Goal: Task Accomplishment & Management: Use online tool/utility

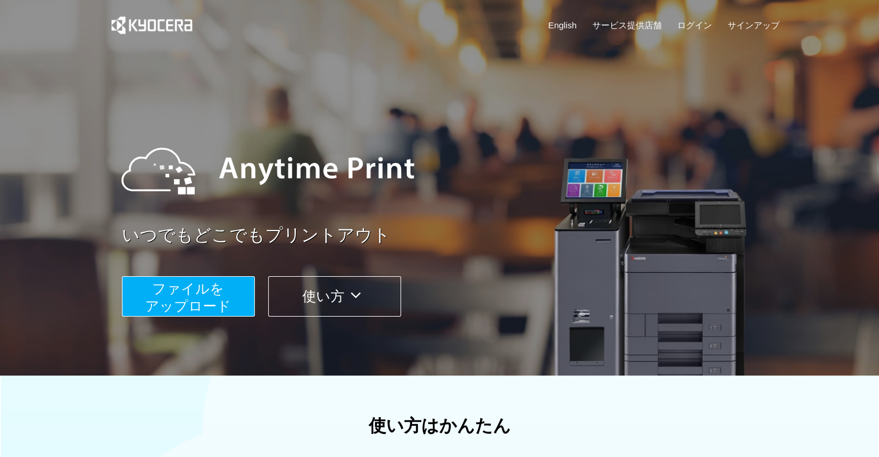
click at [196, 289] on span "ファイルを ​​アップロード" at bounding box center [188, 297] width 86 height 33
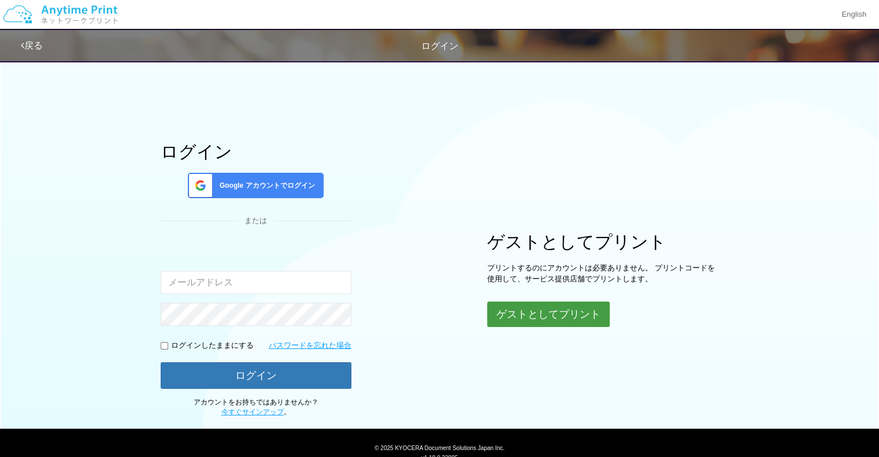
click at [581, 311] on button "ゲストとしてプリント" at bounding box center [548, 314] width 122 height 25
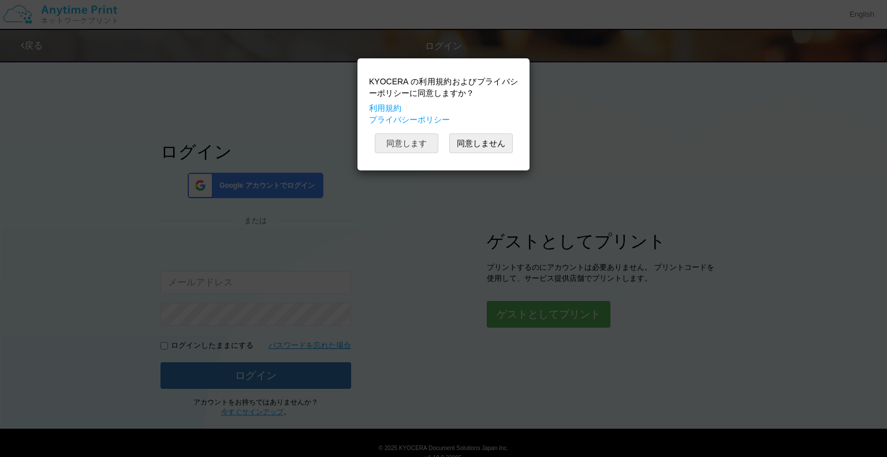
click at [389, 143] on button "同意します" at bounding box center [407, 143] width 64 height 20
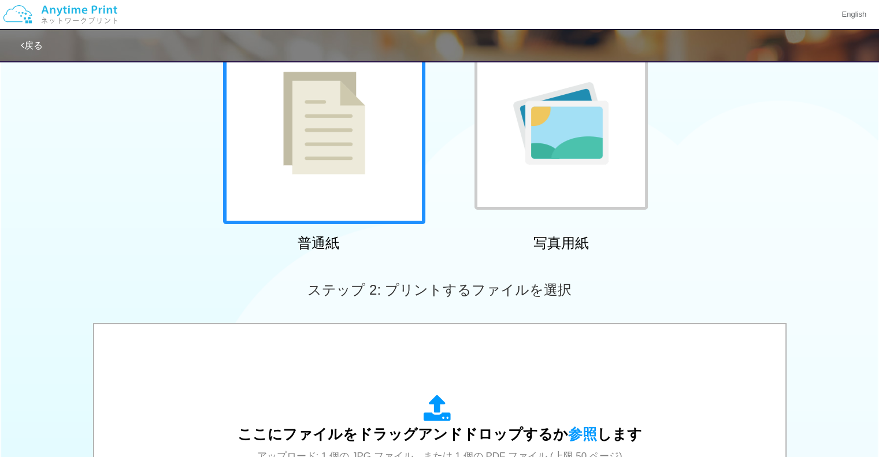
click at [369, 171] on div at bounding box center [324, 123] width 202 height 202
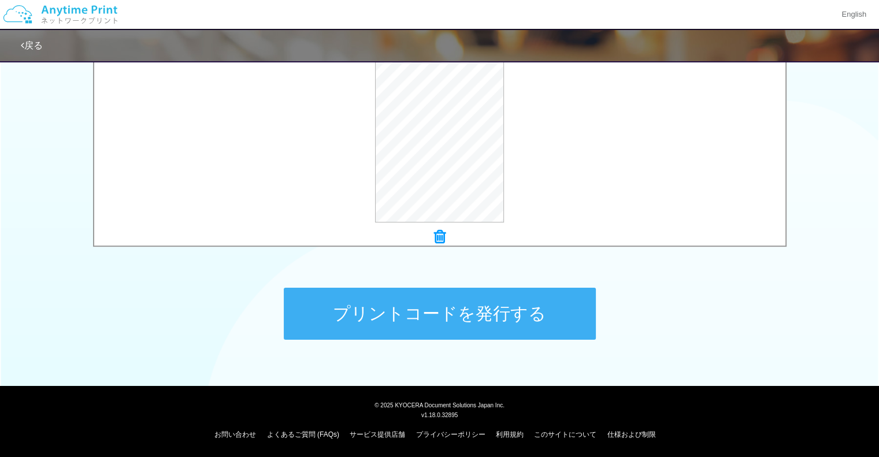
scroll to position [248, 0]
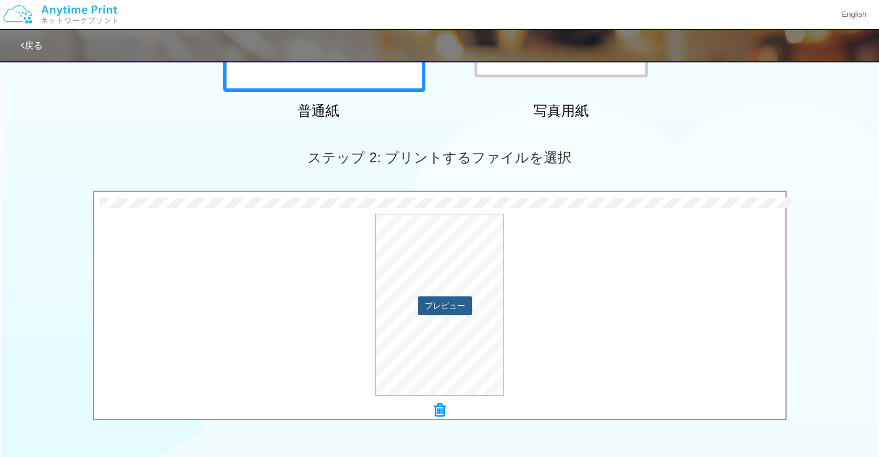
click at [441, 305] on button "プレビュー" at bounding box center [445, 305] width 54 height 18
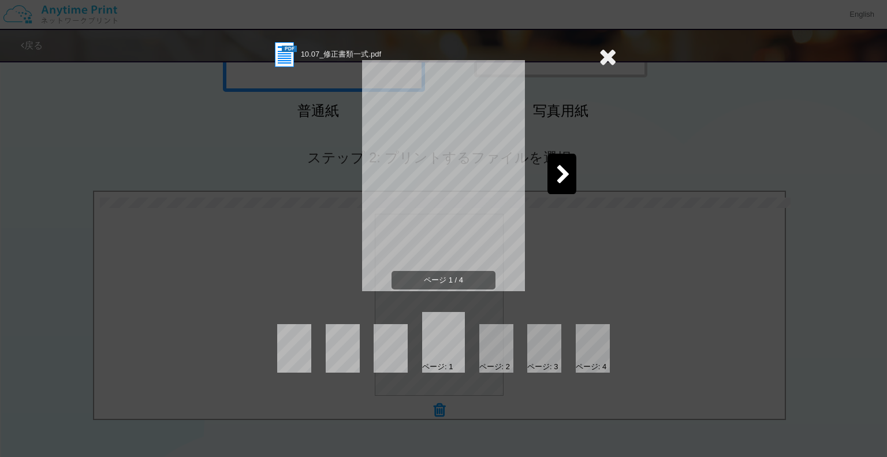
click at [559, 169] on icon at bounding box center [563, 175] width 14 height 20
click at [561, 178] on icon at bounding box center [563, 175] width 14 height 20
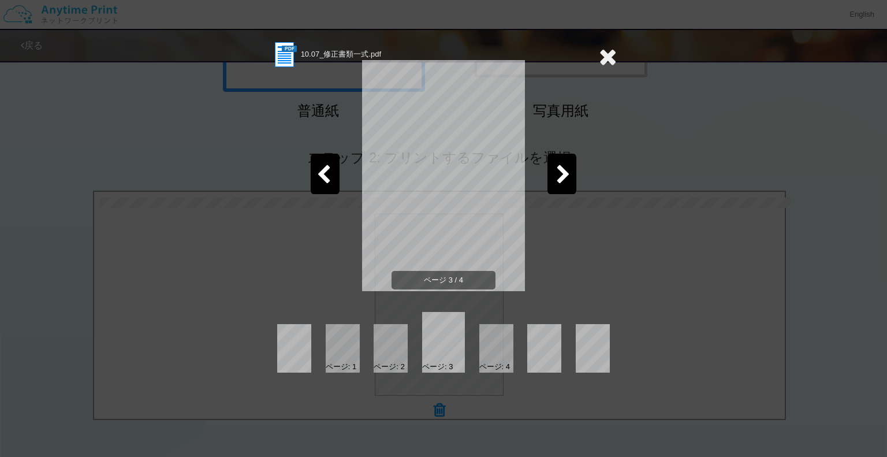
click at [561, 178] on icon at bounding box center [563, 175] width 14 height 20
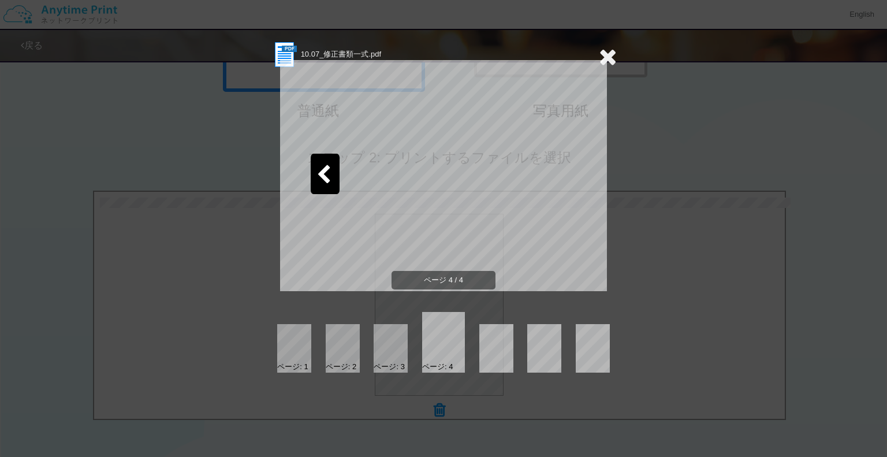
click at [793, 258] on div "10.07_修正書類一式.pdf ページ 4 / 4 ページ: 1 ページ: 2 ページ: 3 ページ: 4" at bounding box center [443, 228] width 887 height 457
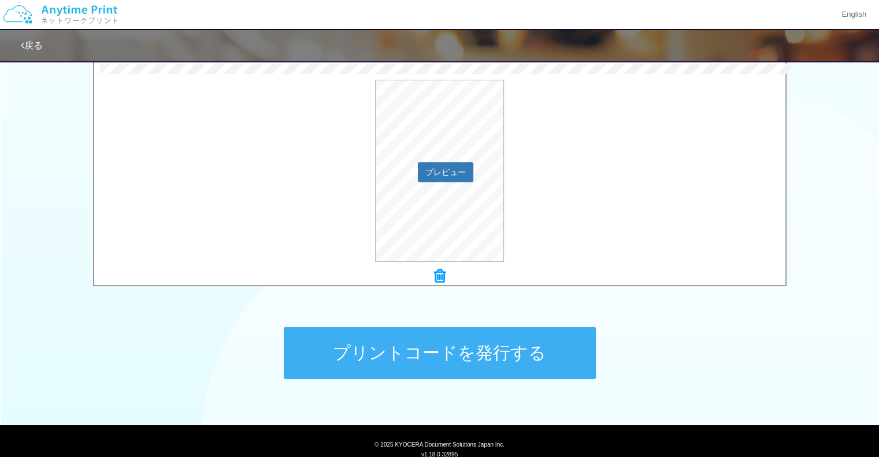
scroll to position [421, 0]
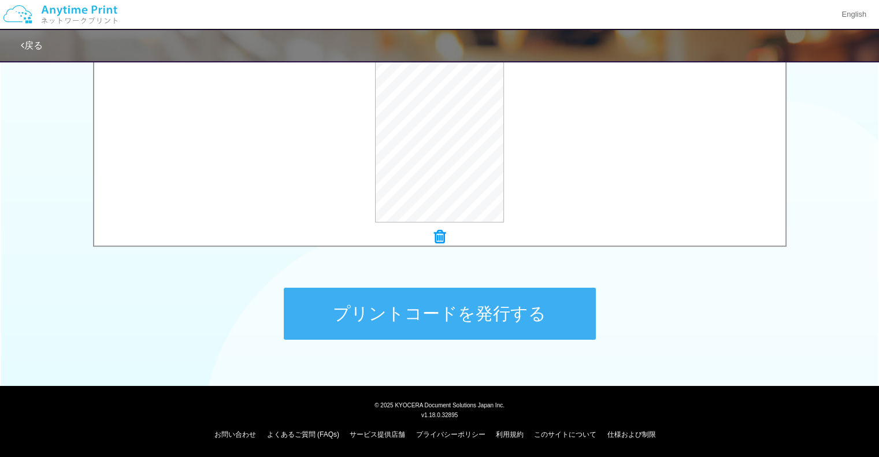
click at [541, 310] on button "プリントコードを発行する" at bounding box center [440, 314] width 312 height 52
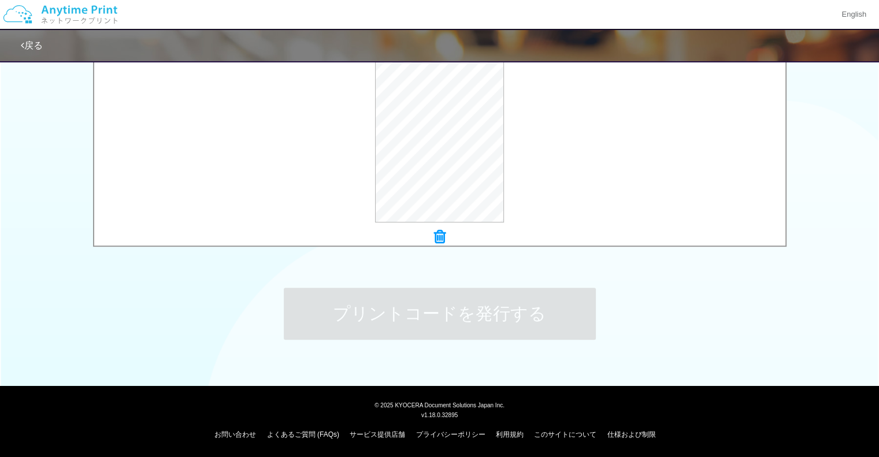
scroll to position [0, 0]
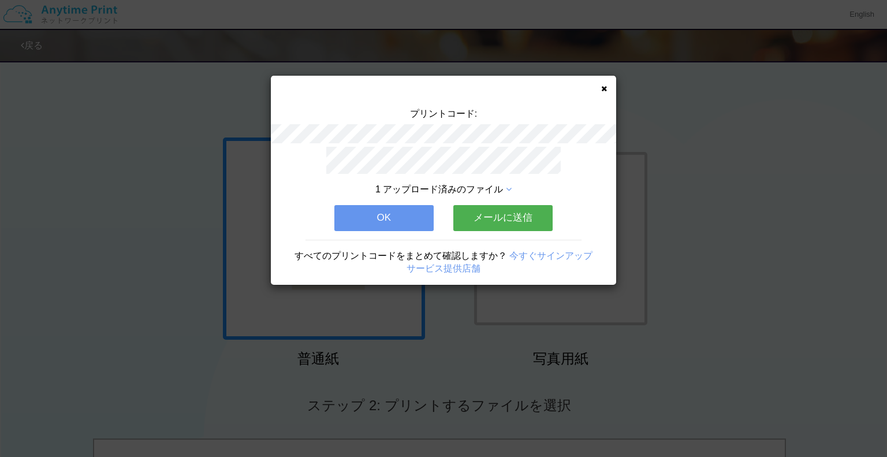
click at [515, 214] on button "メールに送信" at bounding box center [502, 217] width 99 height 25
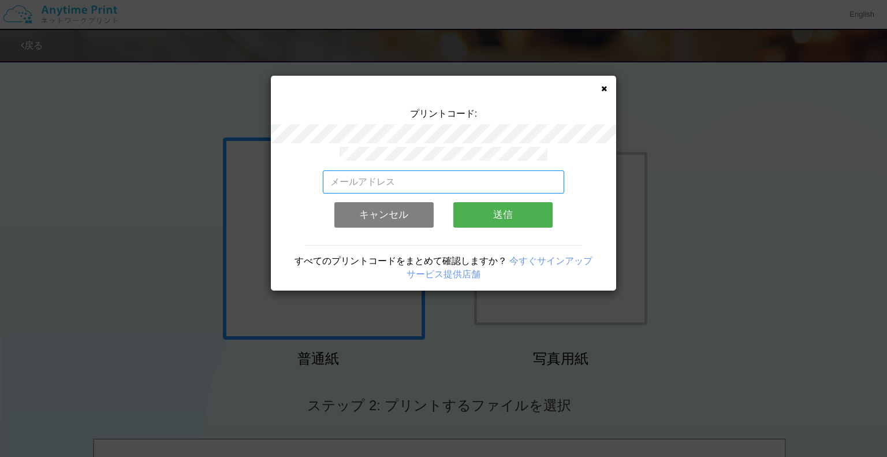
click at [451, 182] on input "email" at bounding box center [444, 181] width 242 height 23
click at [451, 181] on input "email" at bounding box center [444, 181] width 242 height 23
type input "[EMAIL_ADDRESS][DOMAIN_NAME]"
click at [508, 207] on button "送信" at bounding box center [502, 214] width 99 height 25
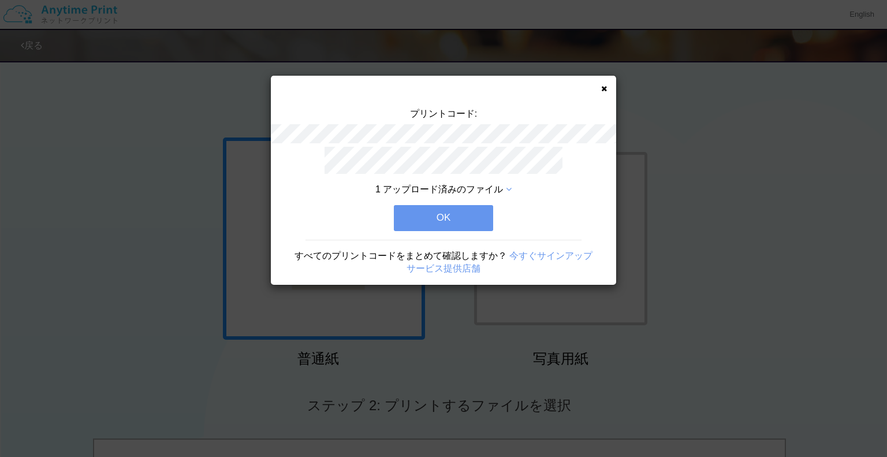
click at [469, 213] on button "OK" at bounding box center [443, 217] width 99 height 25
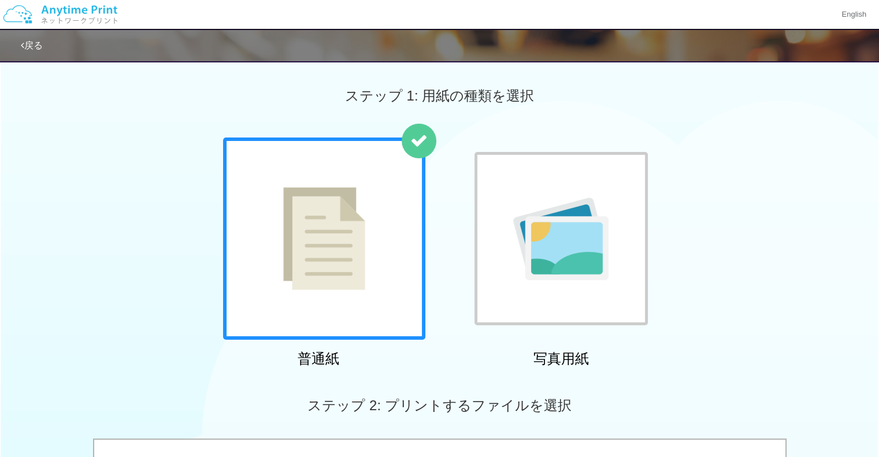
scroll to position [347, 0]
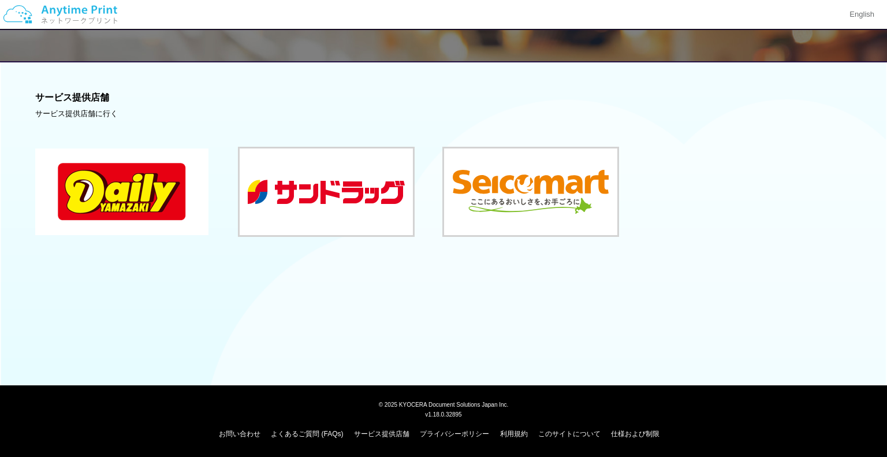
click at [178, 210] on button at bounding box center [121, 191] width 173 height 87
